Goal: Information Seeking & Learning: Learn about a topic

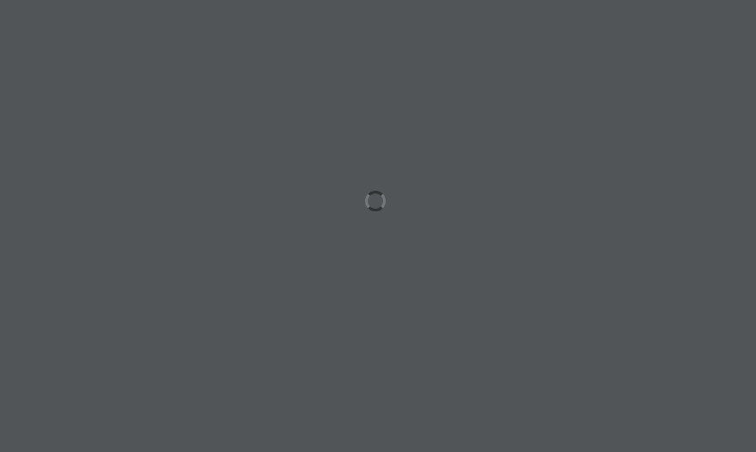
click at [387, 116] on html "الصفحة الرئيسية الصف الأول الصف الثاني الصف الثالث الصف الرابع الصف الخامس الصف…" at bounding box center [378, 58] width 756 height 116
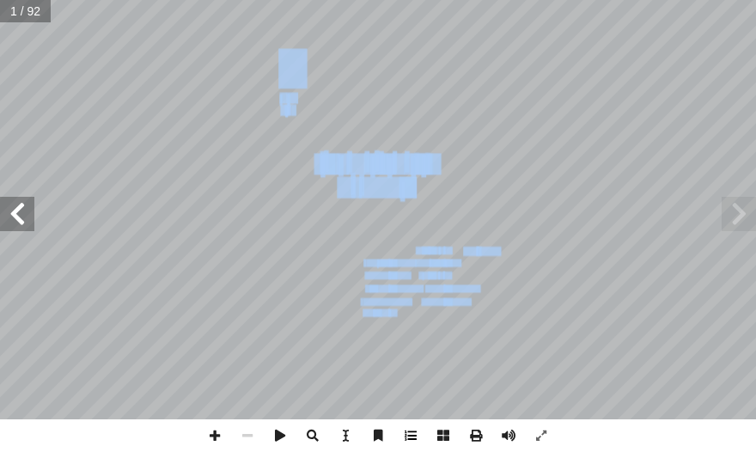
click at [387, 422] on span at bounding box center [410, 435] width 33 height 33
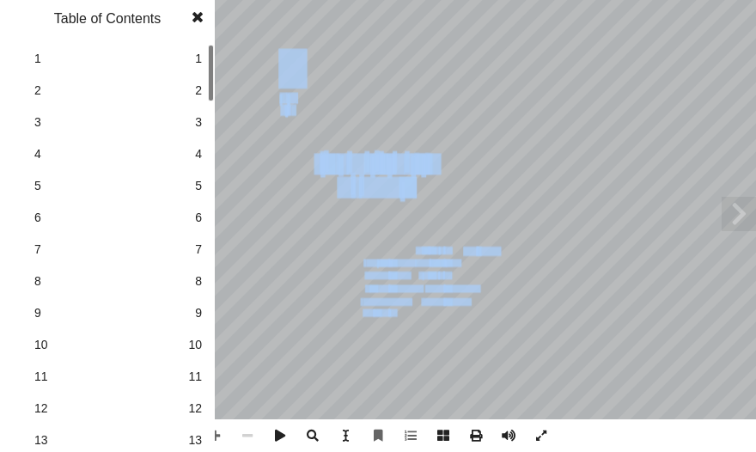
click at [194, 325] on link "9 9" at bounding box center [105, 313] width 193 height 32
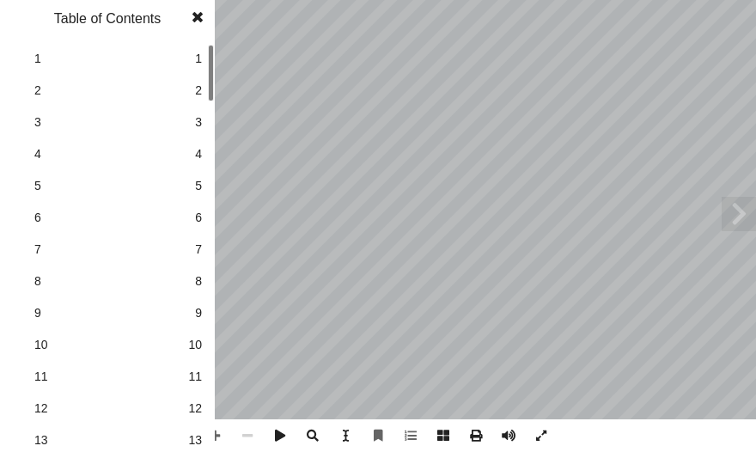
click at [203, 21] on span at bounding box center [197, 17] width 31 height 34
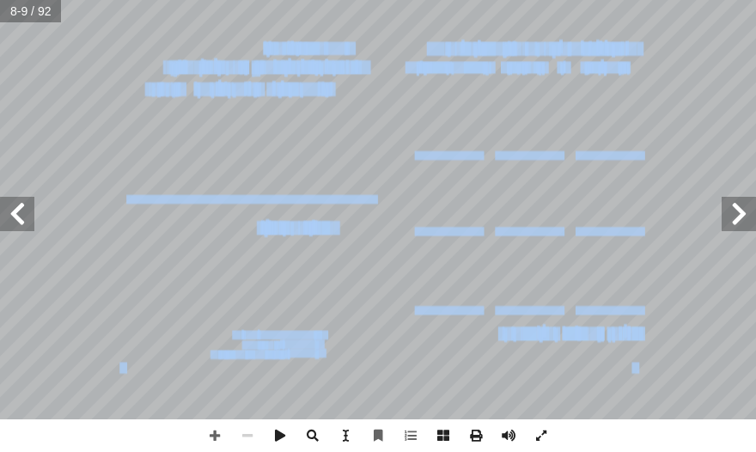
click at [12, 229] on span at bounding box center [17, 214] width 34 height 34
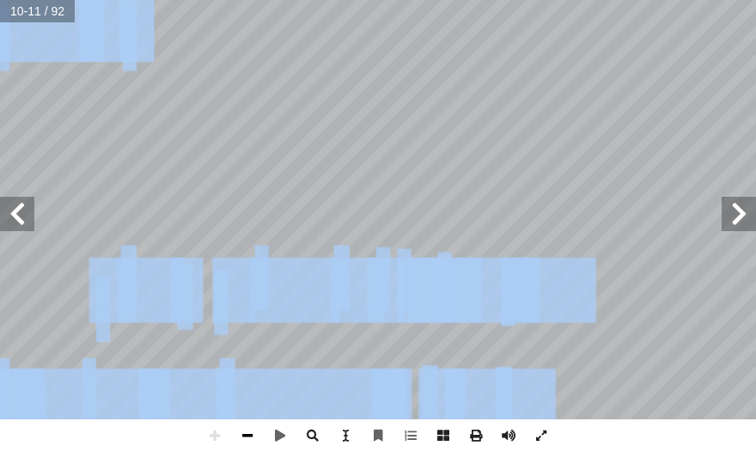
click at [252, 435] on span at bounding box center [247, 435] width 33 height 33
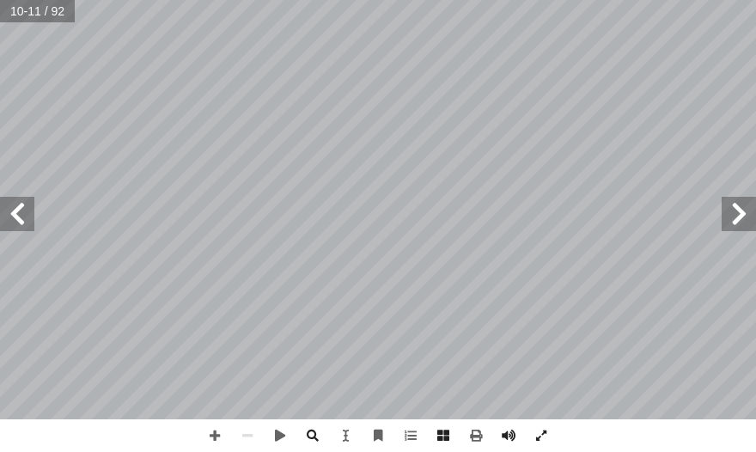
click at [387, 221] on span at bounding box center [739, 214] width 34 height 34
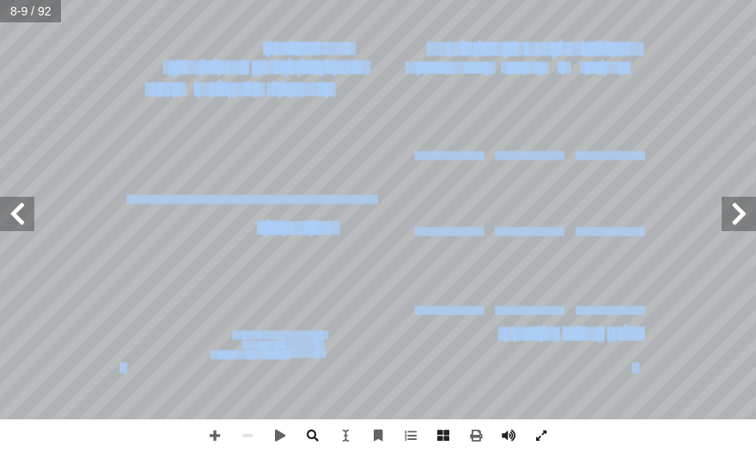
click at [21, 207] on span at bounding box center [17, 214] width 34 height 34
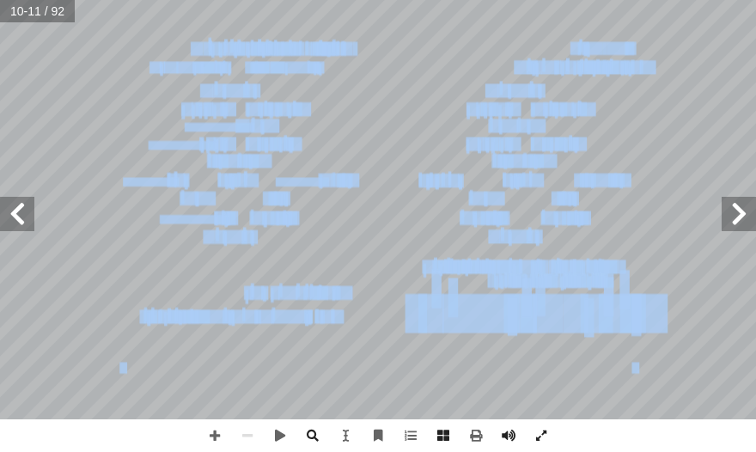
click at [387, 217] on span at bounding box center [739, 214] width 34 height 34
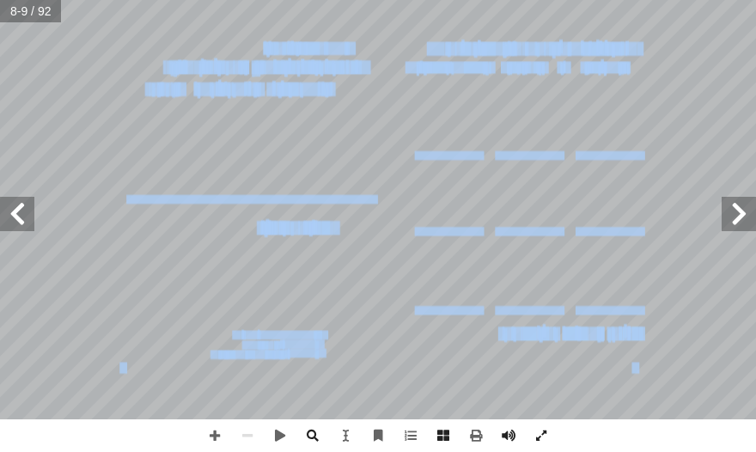
click at [14, 224] on span at bounding box center [17, 214] width 34 height 34
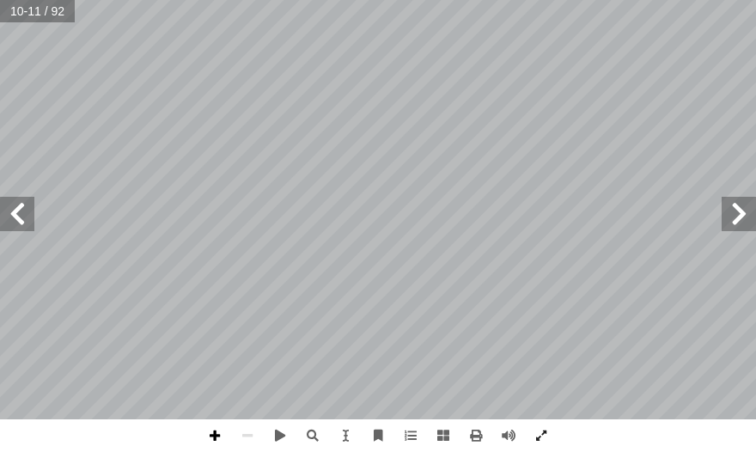
click at [211, 432] on span at bounding box center [214, 435] width 33 height 33
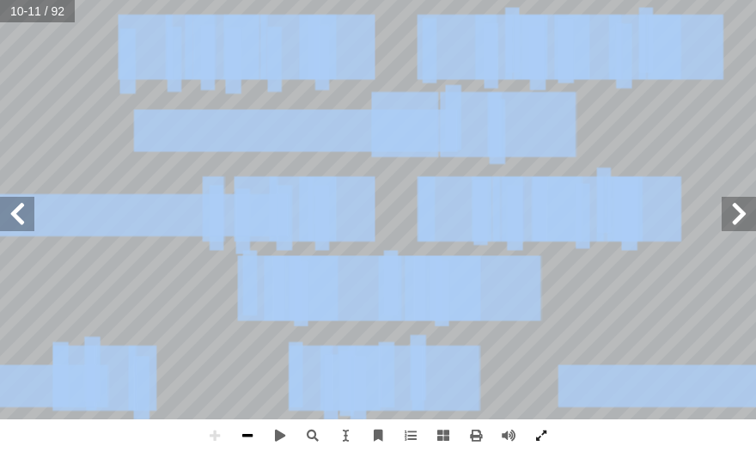
click at [249, 434] on span at bounding box center [247, 435] width 33 height 33
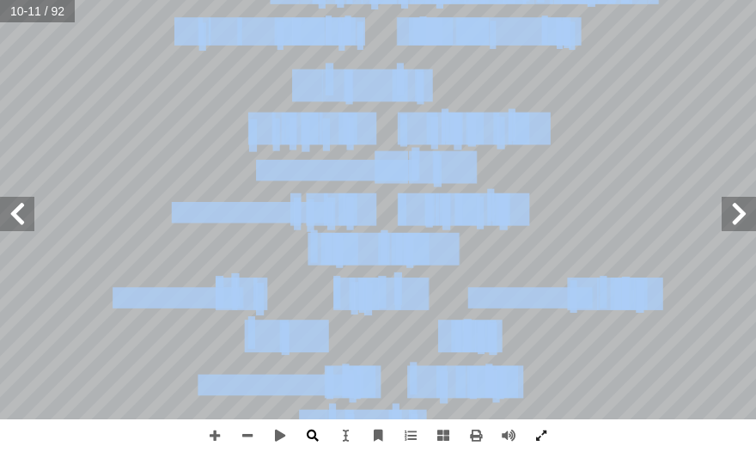
click at [313, 438] on span at bounding box center [312, 435] width 33 height 33
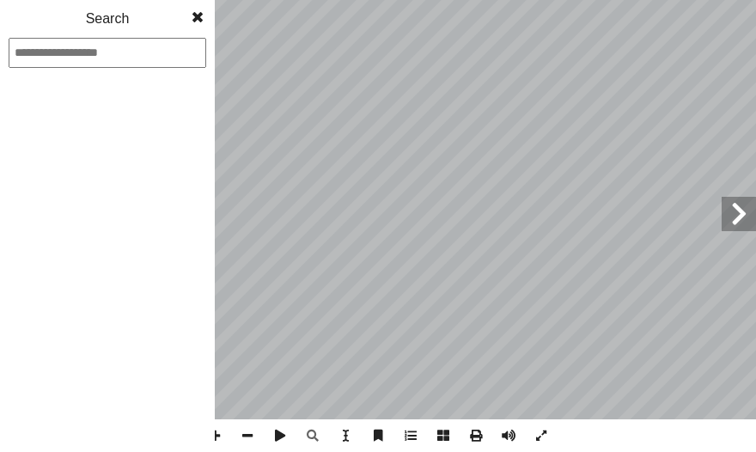
click at [387, 198] on div "6 ني ِ ط ْ و َ شاط (3): م َ ن ني: ِ ط ْ و َ م ِ شيد َ ن ْ ن ِ م َ ل َّ و أ � ْ …" at bounding box center [378, 226] width 756 height 452
click at [241, 204] on div "6 ني ِ ط ْ و َ شاط (3): م َ ن ني: ِ ط ْ و َ م ِ شيد َ ن ْ ن ِ م َ ل َّ و أ � ْ …" at bounding box center [378, 226] width 756 height 452
click at [249, 436] on span at bounding box center [247, 435] width 33 height 33
click at [249, 175] on div "6 ني ِ ط ْ و َ شاط (3): م َ ن ني: ِ ط ْ و َ م ِ شيد َ ن ْ ن ِ م َ ل َّ و أ � ْ …" at bounding box center [378, 226] width 756 height 452
click at [199, 12] on span at bounding box center [197, 17] width 31 height 34
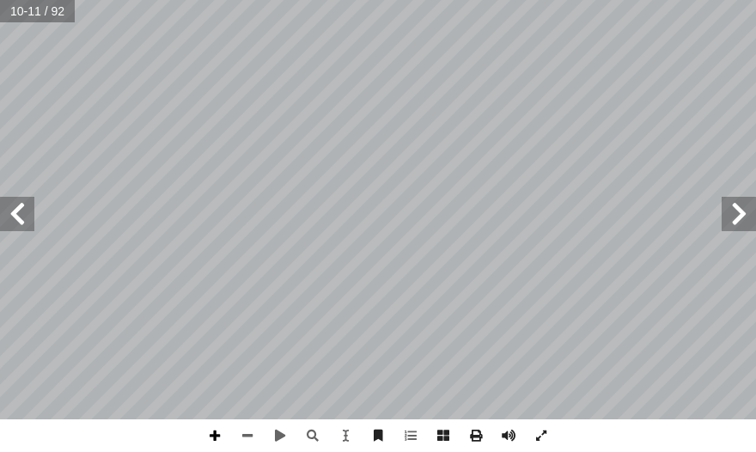
click at [221, 427] on span at bounding box center [214, 435] width 33 height 33
